Goal: Navigation & Orientation: Find specific page/section

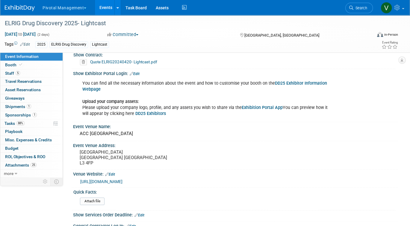
click at [104, 10] on link "Events" at bounding box center [106, 7] width 22 height 15
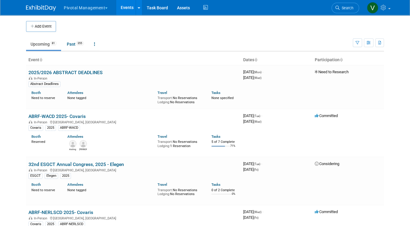
scroll to position [1665, 0]
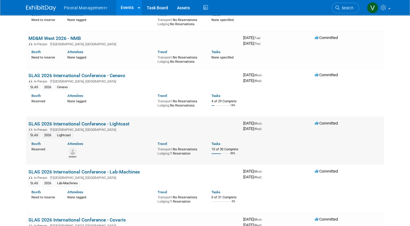
click at [71, 126] on link "SLAS 2026 International Conference - Lightcast" at bounding box center [78, 124] width 101 height 6
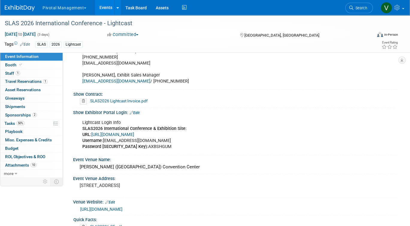
scroll to position [410, 0]
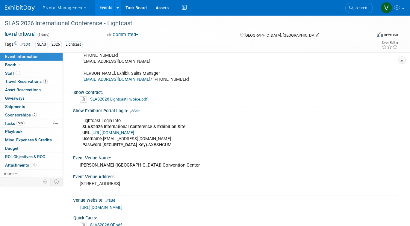
click at [134, 130] on link "[URL][DOMAIN_NAME]" at bounding box center [112, 132] width 43 height 5
